Goal: Task Accomplishment & Management: Use online tool/utility

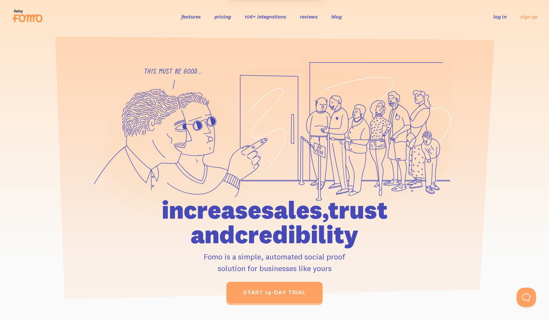
click at [497, 18] on link "log in" at bounding box center [500, 16] width 13 height 6
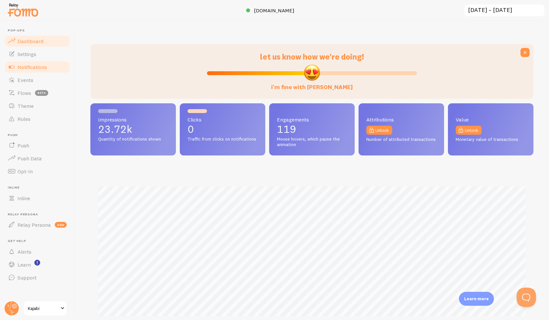
click at [26, 66] on span "Notifications" at bounding box center [32, 67] width 29 height 6
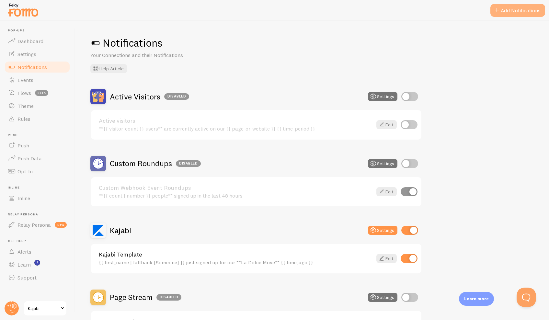
click at [504, 11] on button "Add Notifications" at bounding box center [518, 10] width 55 height 13
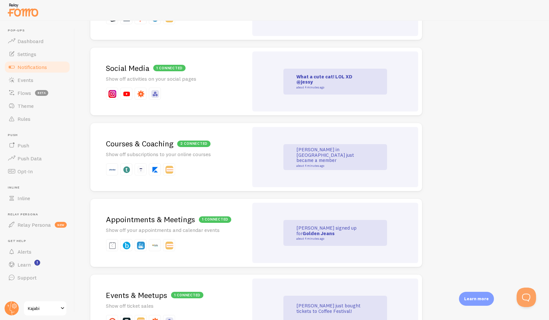
scroll to position [901, 0]
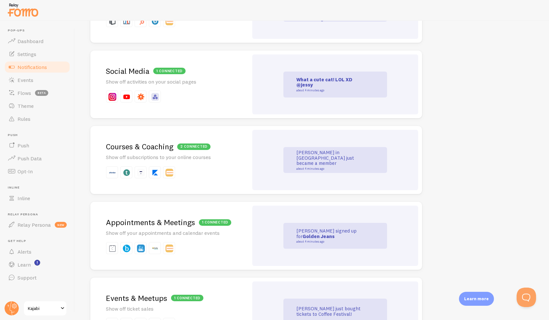
click at [153, 142] on h2 "2 connected Courses & Coaching" at bounding box center [169, 147] width 127 height 10
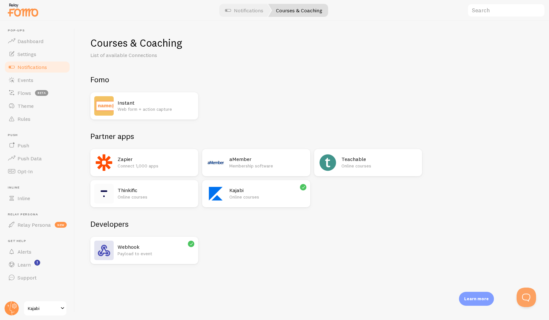
click at [229, 190] on div "Kajabi Online courses" at bounding box center [256, 193] width 108 height 27
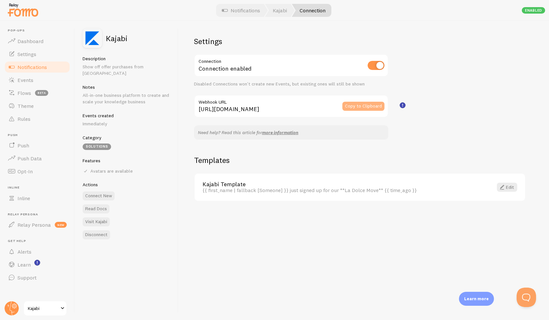
click at [371, 106] on button "Copy to Clipboard" at bounding box center [364, 106] width 42 height 9
click at [358, 107] on button "Copy to Clipboard" at bounding box center [364, 106] width 42 height 9
click at [503, 187] on span at bounding box center [503, 187] width 8 height 8
click at [29, 67] on span "Notifications" at bounding box center [32, 67] width 29 height 6
